Goal: Task Accomplishment & Management: Use online tool/utility

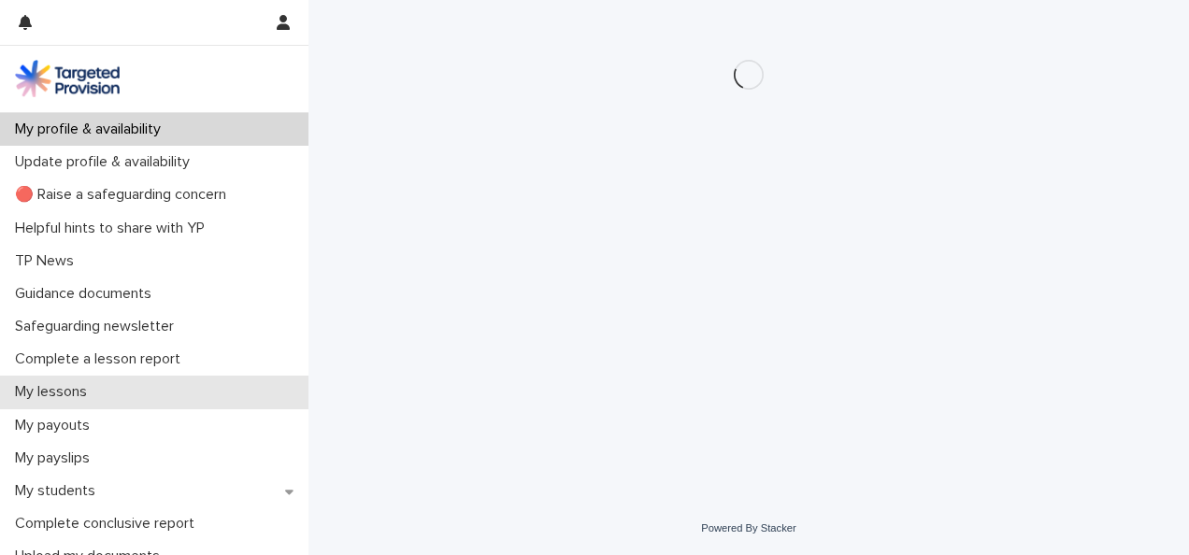
click at [130, 396] on div "My lessons" at bounding box center [154, 392] width 309 height 33
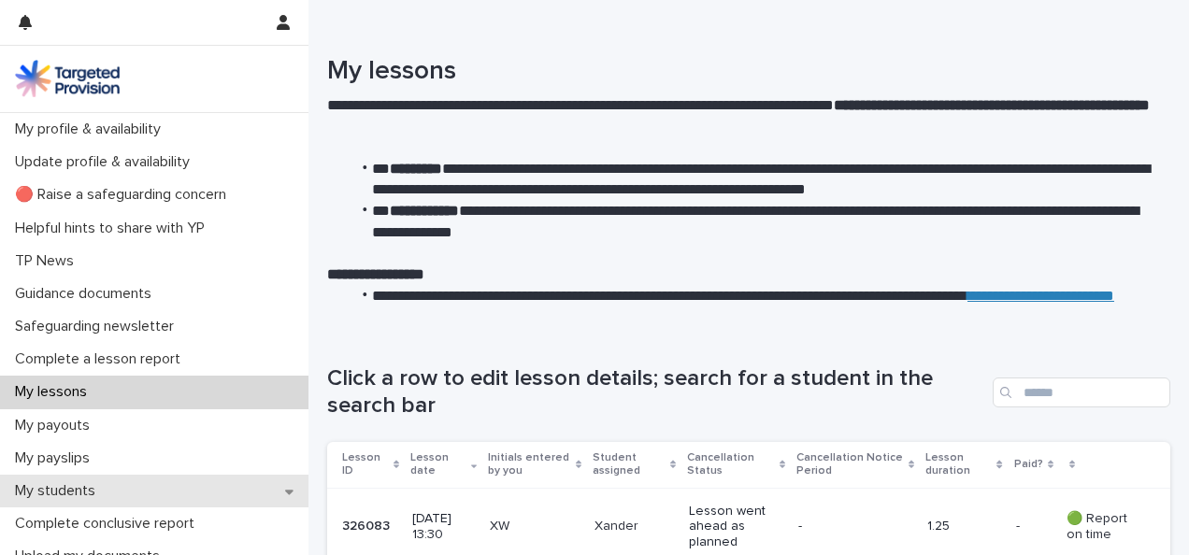
click at [116, 494] on div "My students" at bounding box center [154, 491] width 309 height 33
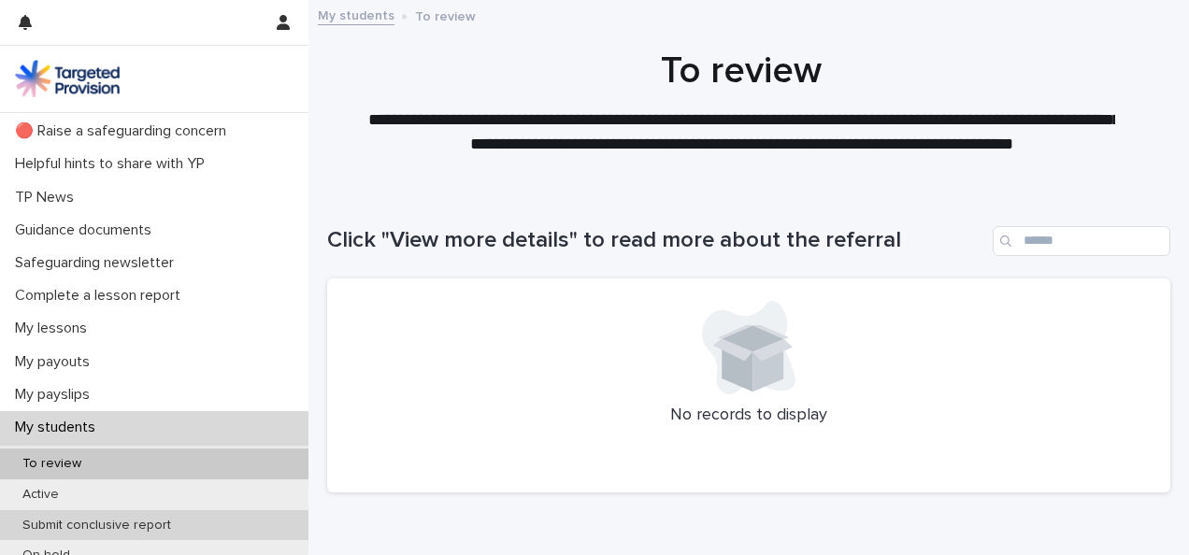
scroll to position [93, 0]
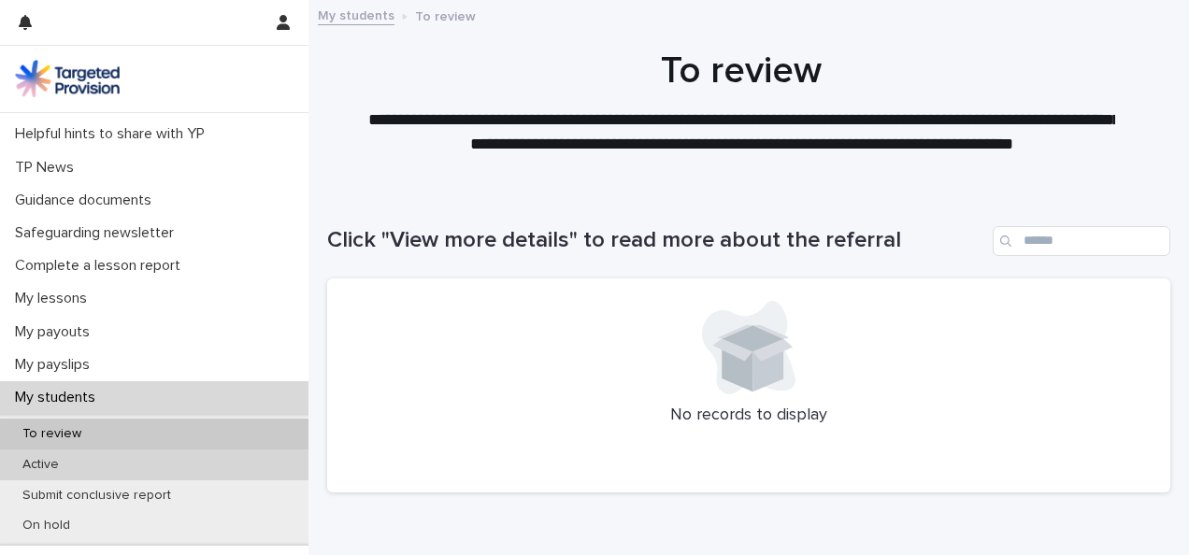
click at [116, 469] on div "Active" at bounding box center [154, 465] width 309 height 31
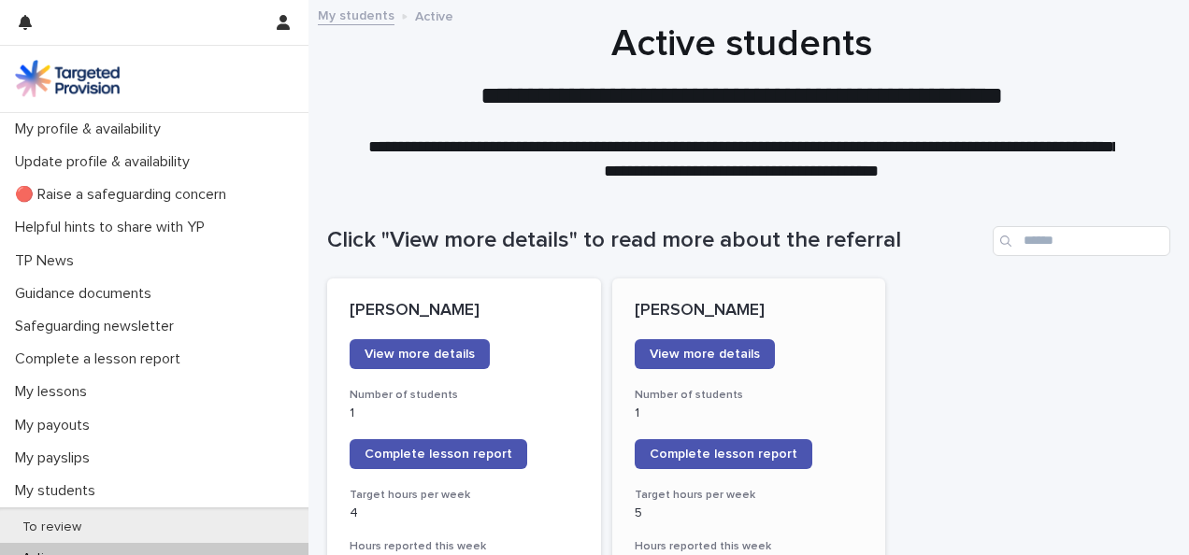
scroll to position [93, 0]
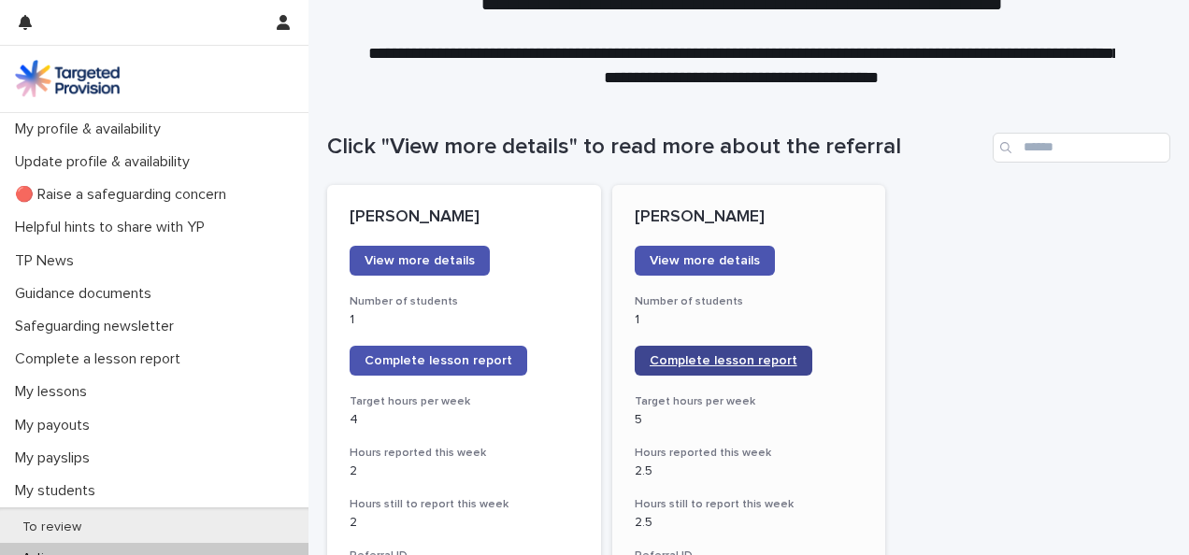
click at [704, 361] on span "Complete lesson report" at bounding box center [724, 360] width 148 height 13
